Goal: Task Accomplishment & Management: Manage account settings

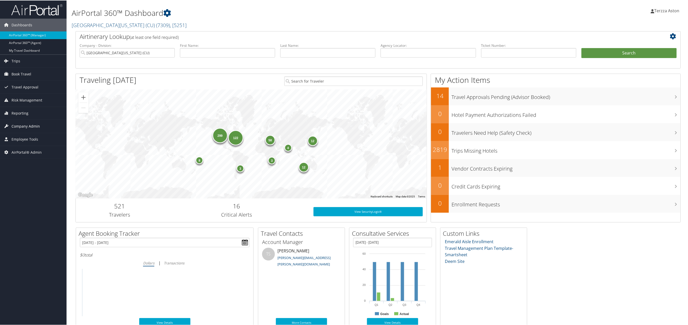
click at [22, 127] on span "Company Admin" at bounding box center [26, 126] width 28 height 13
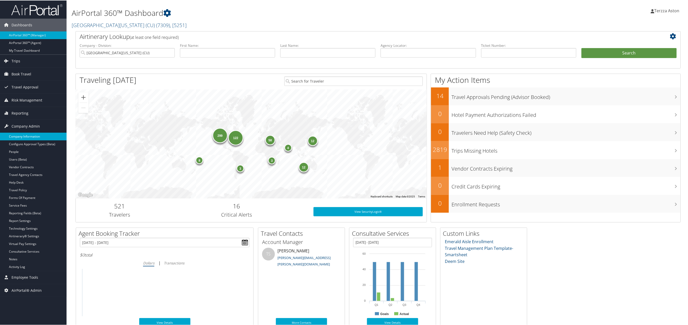
click at [21, 135] on link "Company Information" at bounding box center [33, 136] width 67 height 8
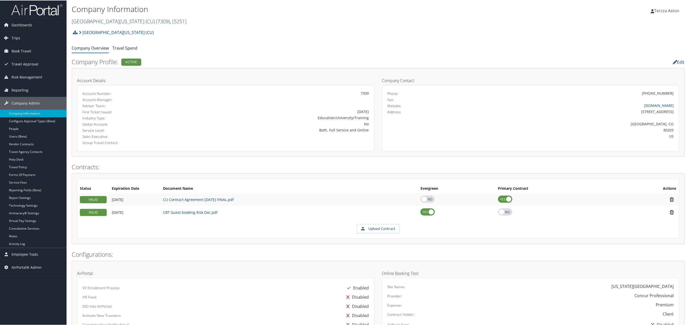
click at [88, 18] on link "[GEOGRAPHIC_DATA][US_STATE] (CU) ( 7309 ) , [ 5251 ]" at bounding box center [129, 20] width 115 height 7
click at [92, 28] on input "search" at bounding box center [105, 30] width 67 height 9
type input "esm"
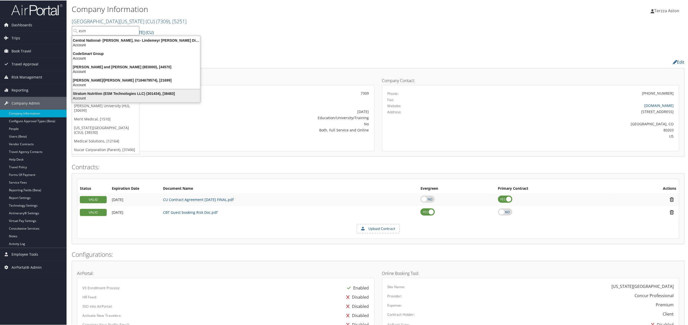
click at [107, 92] on div "Stratum Nutrition (ESM Technologies LLC) (301434), [38483]" at bounding box center [136, 93] width 134 height 5
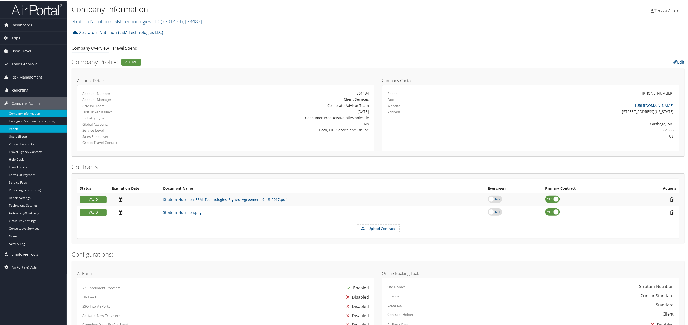
click at [19, 127] on link "People" at bounding box center [33, 129] width 67 height 8
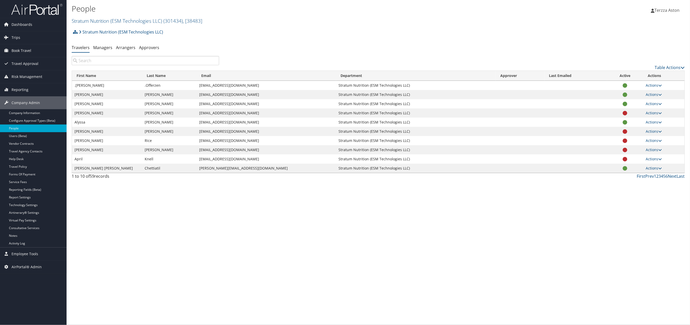
click at [80, 59] on input "search" at bounding box center [145, 60] width 147 height 9
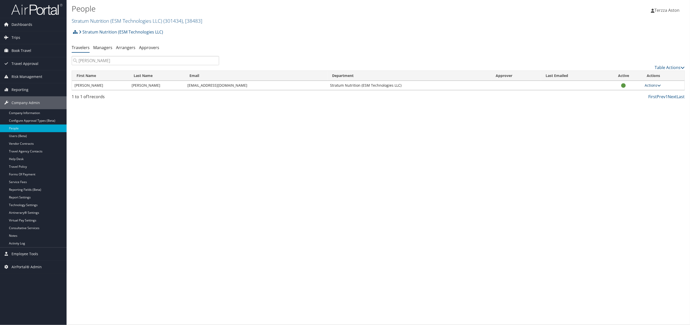
type input "vasquez"
click at [654, 86] on link "Actions" at bounding box center [653, 85] width 16 height 5
click at [628, 106] on link "User Technology Settings" at bounding box center [634, 110] width 52 height 9
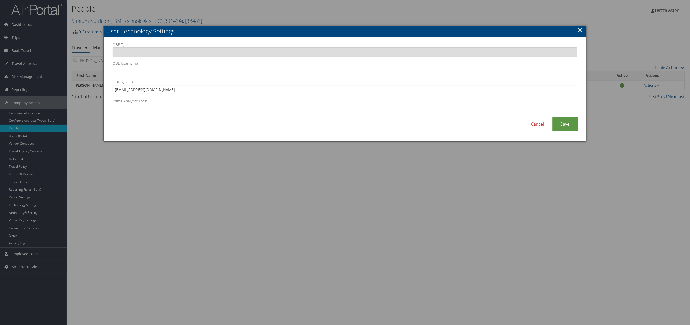
click at [582, 32] on link "×" at bounding box center [580, 30] width 6 height 10
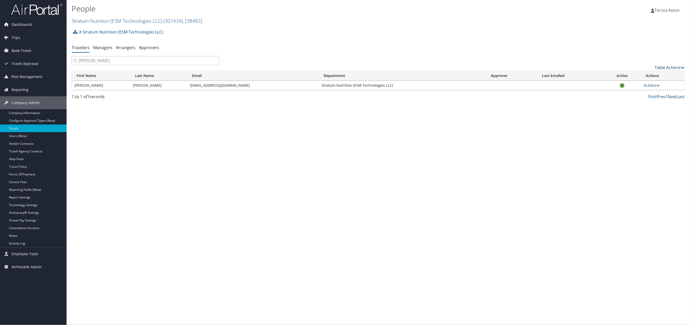
click at [675, 70] on link "Table Actions" at bounding box center [670, 68] width 30 height 6
click at [665, 68] on div at bounding box center [345, 162] width 690 height 325
click at [670, 67] on link "Table Actions" at bounding box center [670, 68] width 30 height 6
click at [665, 65] on div at bounding box center [345, 162] width 690 height 325
click at [647, 87] on link "Actions" at bounding box center [652, 85] width 16 height 5
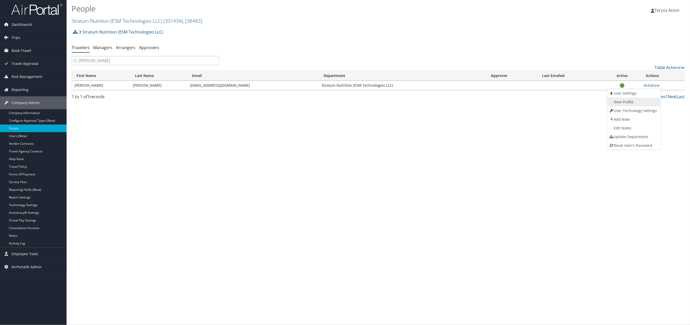
click at [625, 100] on link "View Profile" at bounding box center [633, 102] width 52 height 9
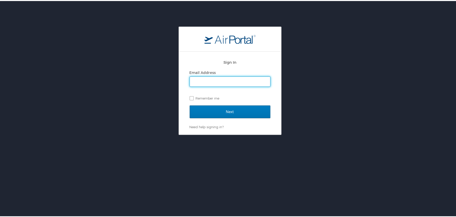
type input "[EMAIL_ADDRESS][DOMAIN_NAME]"
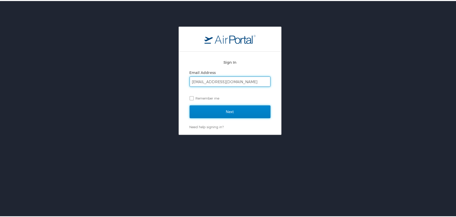
click at [237, 112] on input "Next" at bounding box center [230, 110] width 81 height 13
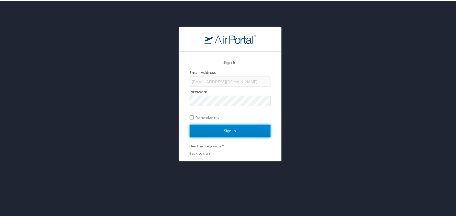
click at [236, 135] on input "Sign In" at bounding box center [230, 130] width 81 height 13
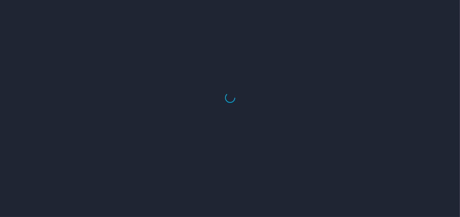
select select "US"
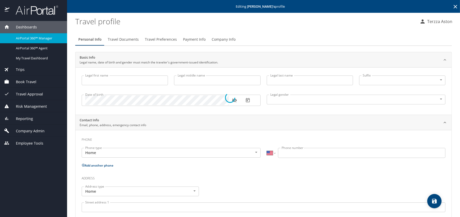
type input "[PERSON_NAME]"
type input "Undisclosed"
select select "US"
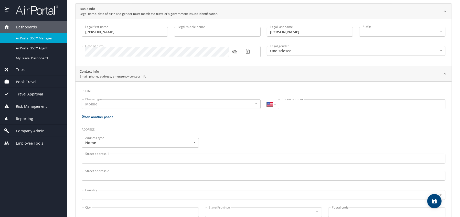
scroll to position [51, 0]
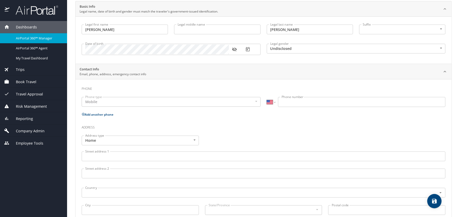
click at [434, 48] on body "Dashboards AirPortal 360™ Manager AirPortal 360™ Agent My Travel Dashboard Trip…" at bounding box center [230, 108] width 460 height 217
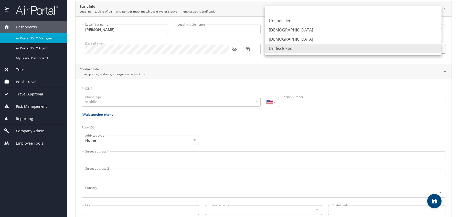
click at [277, 42] on li "Female" at bounding box center [353, 39] width 177 height 9
type input "Female"
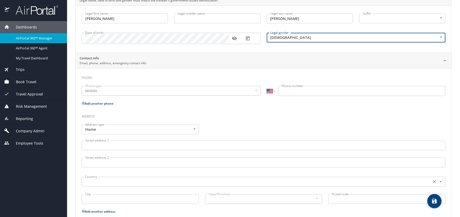
scroll to position [44, 0]
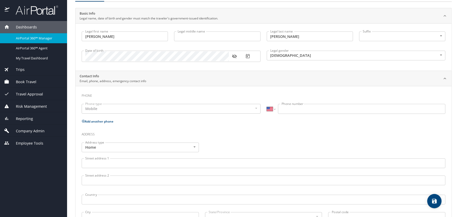
click at [34, 132] on span "Company Admin" at bounding box center [26, 131] width 35 height 6
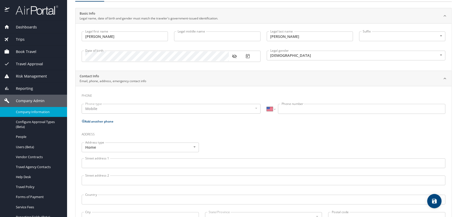
click at [33, 112] on span "Company Information" at bounding box center [38, 112] width 45 height 5
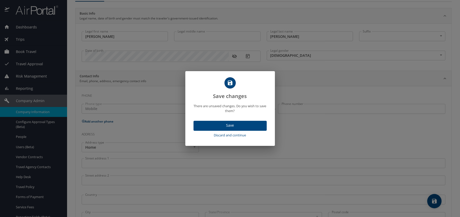
click at [238, 134] on span "Discard and continue" at bounding box center [230, 135] width 69 height 6
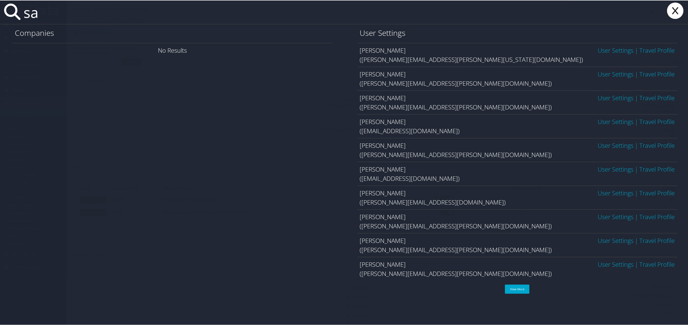
type input "s"
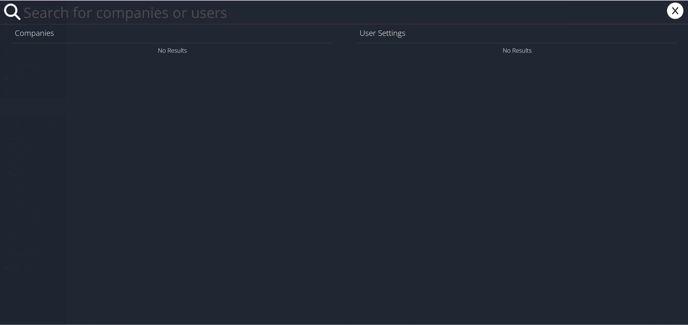
click at [678, 12] on icon at bounding box center [675, 10] width 20 height 16
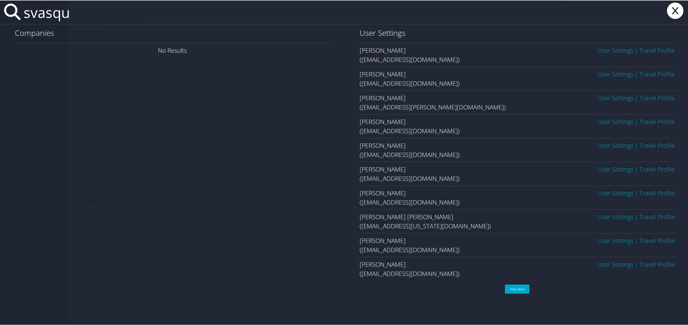
type input "svasqu"
click at [602, 52] on link "User Settings" at bounding box center [616, 50] width 36 height 8
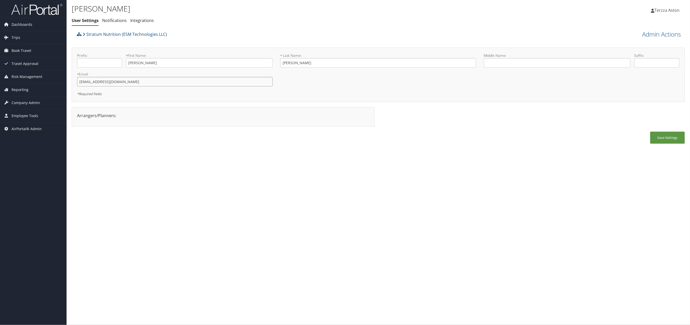
drag, startPoint x: 79, startPoint y: 80, endPoint x: 142, endPoint y: 79, distance: 63.5
click at [142, 79] on input "svasquez@stratumnutrition.com" at bounding box center [175, 81] width 196 height 9
click at [659, 37] on link "Admin Actions" at bounding box center [661, 34] width 39 height 9
click at [633, 61] on link "User Technology Settings" at bounding box center [647, 61] width 67 height 9
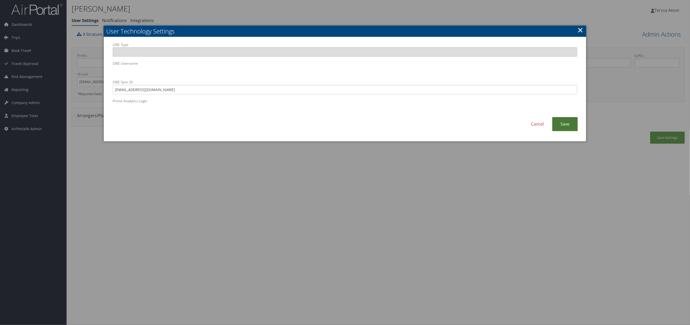
click at [570, 128] on link "Save" at bounding box center [565, 124] width 26 height 14
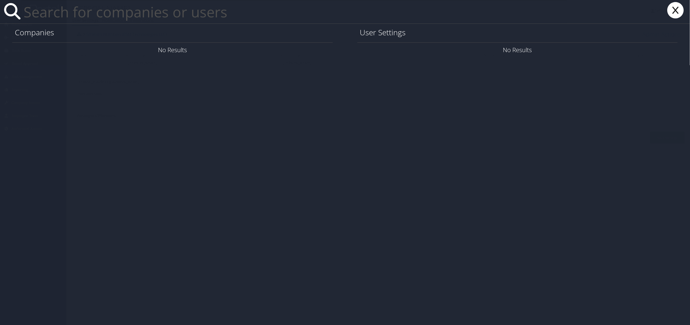
paste input "[EMAIL_ADDRESS][DOMAIN_NAME]"
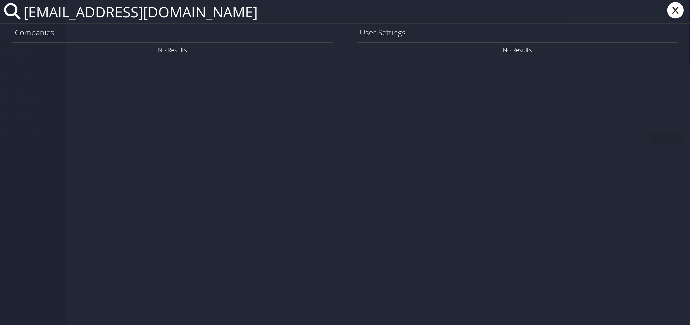
type input "[EMAIL_ADDRESS][DOMAIN_NAME]"
click at [610, 49] on link "User Settings" at bounding box center [616, 50] width 36 height 8
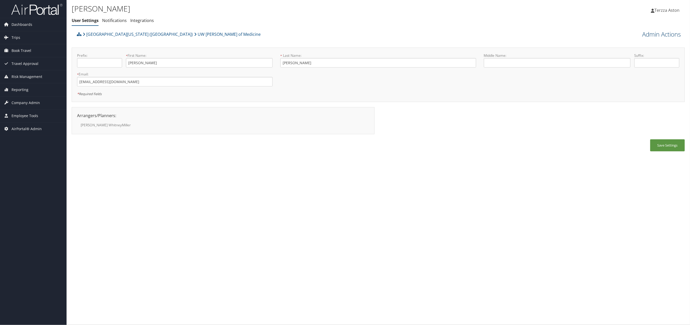
click at [666, 33] on link "Admin Actions" at bounding box center [661, 34] width 39 height 9
click at [641, 59] on link "User Technology Settings" at bounding box center [647, 61] width 67 height 9
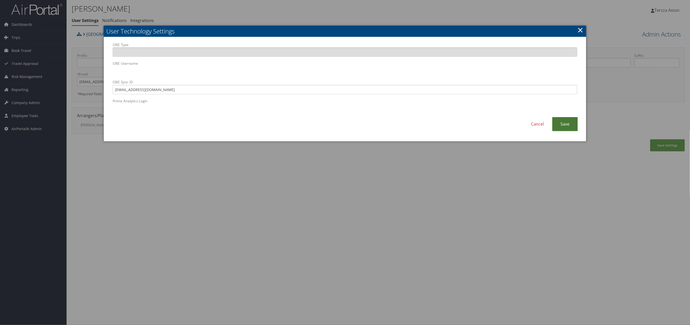
click at [565, 123] on link "Save" at bounding box center [565, 124] width 26 height 14
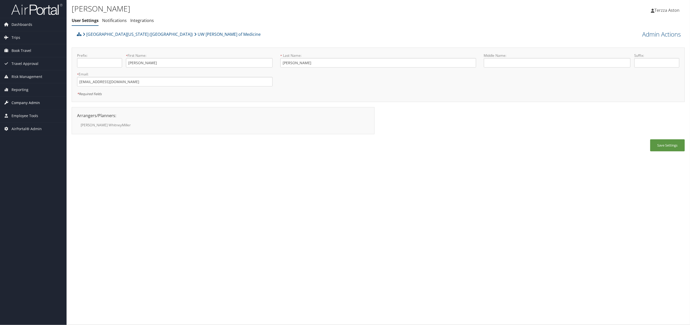
click at [21, 99] on span "Company Admin" at bounding box center [26, 102] width 28 height 13
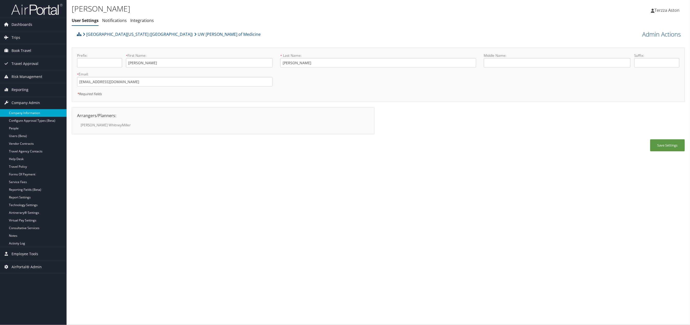
click at [27, 112] on link "Company Information" at bounding box center [33, 113] width 67 height 8
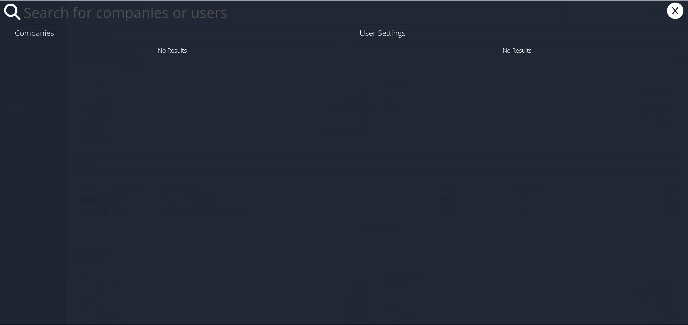
paste input "stacia13@uw.cbt"
type input "stacia13@uw.cbt"
click at [669, 13] on icon at bounding box center [675, 10] width 20 height 16
paste input "[EMAIL_ADDRESS][DOMAIN_NAME]"
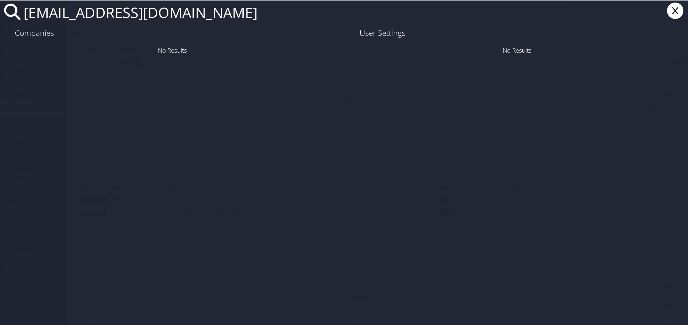
type input "[EMAIL_ADDRESS][DOMAIN_NAME]"
click at [616, 53] on link "User Settings" at bounding box center [616, 50] width 36 height 8
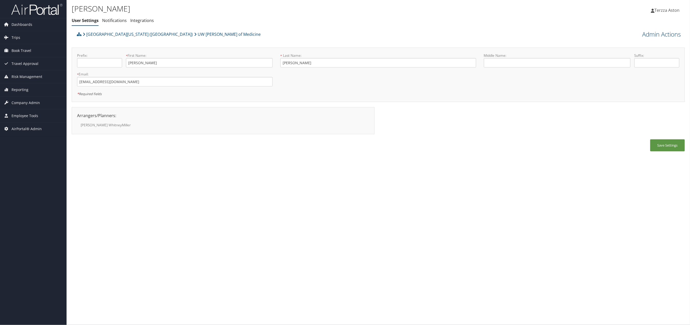
click at [662, 34] on link "Admin Actions" at bounding box center [661, 34] width 39 height 9
click at [636, 62] on link "User Technology Settings" at bounding box center [647, 61] width 67 height 9
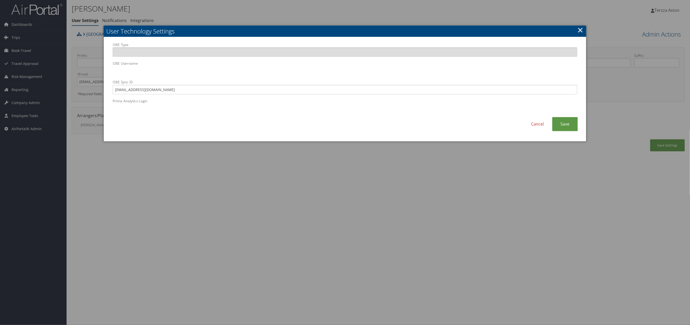
click at [582, 29] on link "×" at bounding box center [580, 30] width 6 height 10
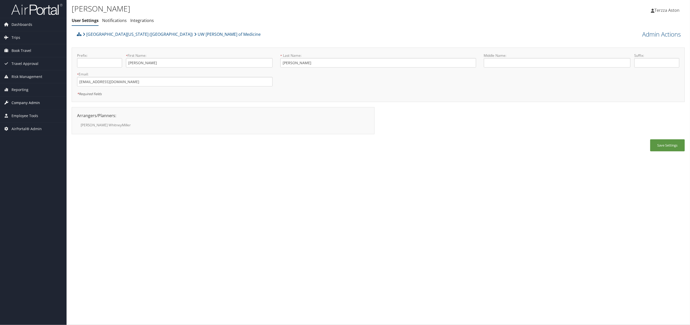
click at [23, 103] on span "Company Admin" at bounding box center [26, 102] width 28 height 13
